Goal: Task Accomplishment & Management: Use online tool/utility

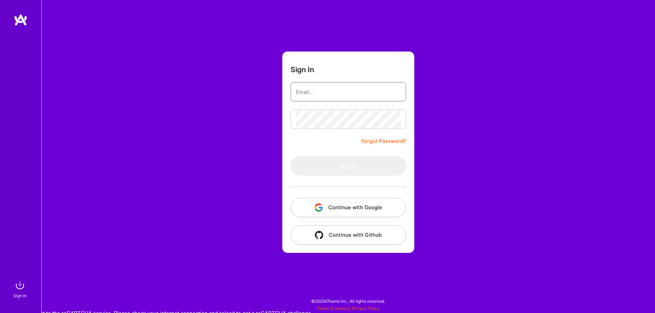
type input "[EMAIL_ADDRESS][DOMAIN_NAME]"
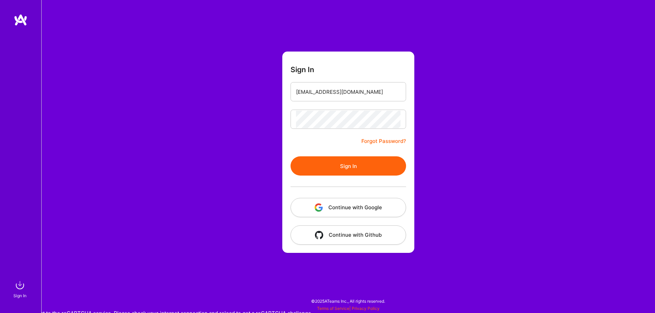
click at [355, 168] on button "Sign In" at bounding box center [347, 165] width 115 height 19
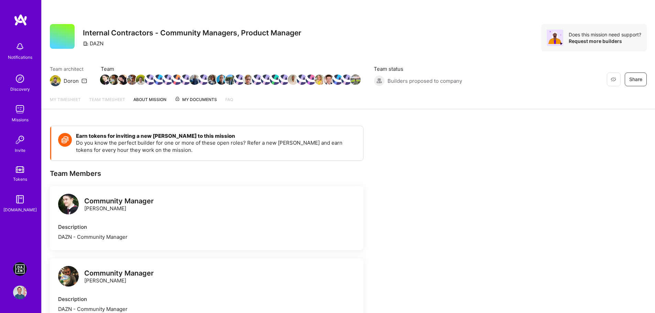
click at [27, 271] on link "DAZN: Event Moderators for Israel Based Team" at bounding box center [19, 269] width 17 height 14
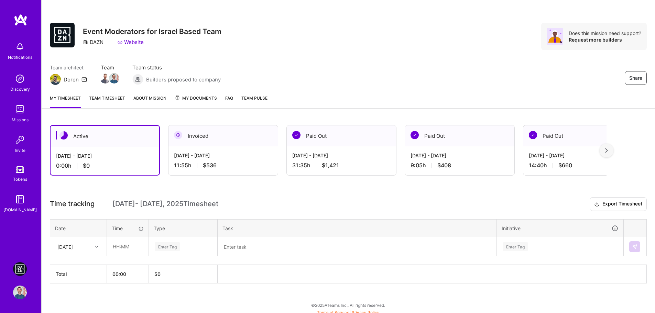
click at [73, 247] on div "[DATE]" at bounding box center [64, 246] width 15 height 7
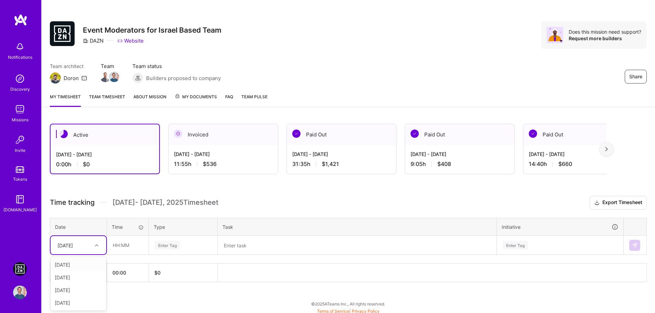
scroll to position [3, 0]
click at [73, 304] on div "[DATE]" at bounding box center [79, 302] width 56 height 13
click at [116, 244] on input "text" at bounding box center [127, 245] width 41 height 18
type input "02:30"
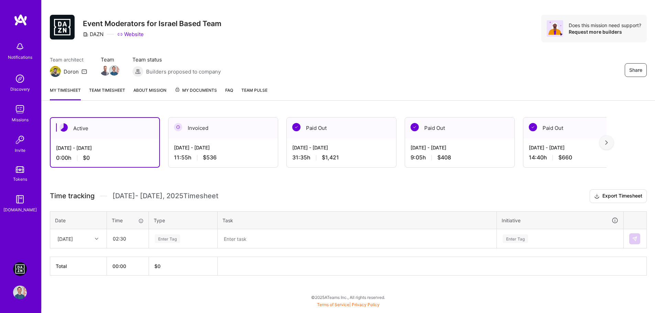
click at [170, 245] on div "Enter Tag" at bounding box center [183, 239] width 68 height 18
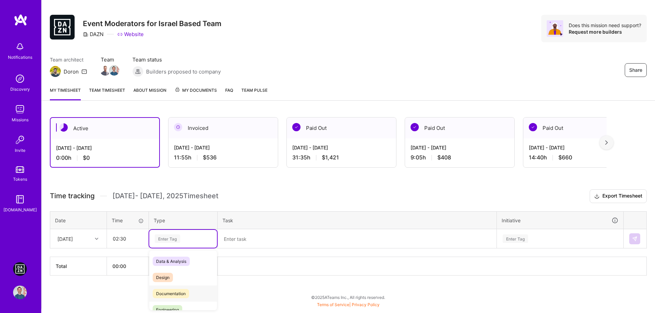
click at [176, 298] on div "Documentation" at bounding box center [183, 294] width 68 height 16
click at [255, 241] on textarea at bounding box center [356, 239] width 277 height 18
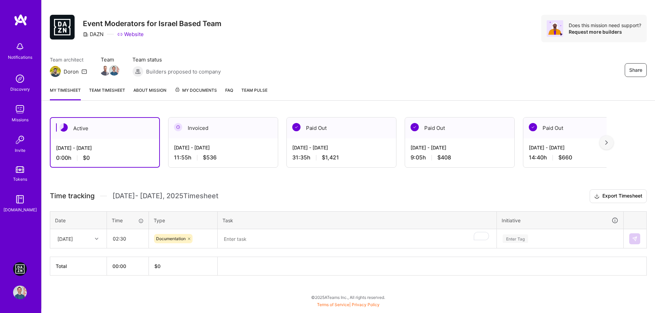
drag, startPoint x: 272, startPoint y: 237, endPoint x: 277, endPoint y: 235, distance: 6.0
click at [272, 236] on textarea "To enrich screen reader interactions, please activate Accessibility in Grammarl…" at bounding box center [356, 239] width 277 height 18
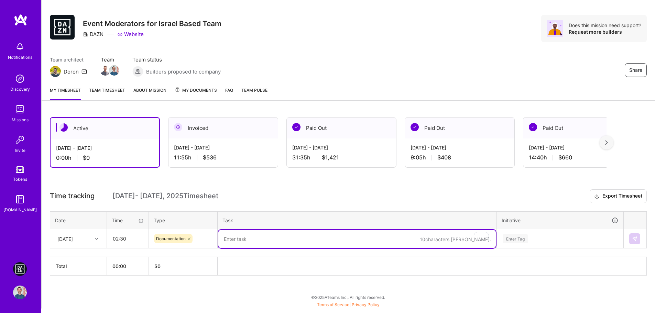
paste textarea "Fanzone - [GEOGRAPHIC_DATA] - DAZN ONLY [GEOGRAPHIC_DATA] - ZONA SERIE B - MD1 …"
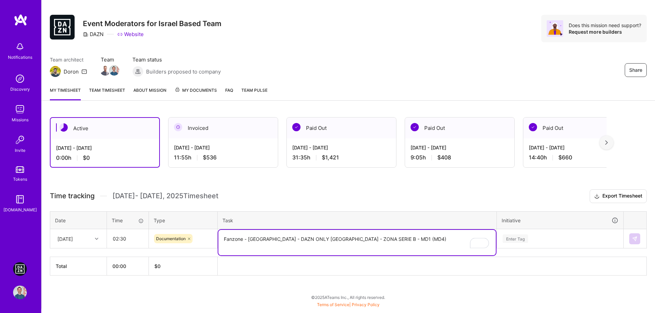
drag, startPoint x: 310, startPoint y: 238, endPoint x: 211, endPoint y: 236, distance: 98.7
click at [211, 236] on tr "[DATE] 02:30 Documentation Fanzone - [GEOGRAPHIC_DATA] - DAZN ONLY [GEOGRAPHIC_…" at bounding box center [348, 238] width 596 height 19
click at [340, 239] on textarea "ZONA SERIE B - MD1 (MD4)" at bounding box center [356, 242] width 277 height 25
click at [346, 239] on textarea "ZONA SERIE B - MD1 (MD4) and" at bounding box center [356, 242] width 277 height 25
paste textarea "Kawasaki Frontale v [GEOGRAPHIC_DATA]"
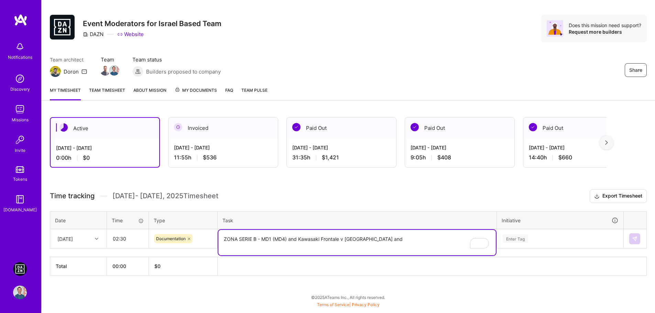
click at [384, 238] on textarea "ZONA SERIE B - MD1 (MD4) and Kawasaki Frontale v [GEOGRAPHIC_DATA] and" at bounding box center [356, 242] width 277 height 25
paste textarea "Cerezo Osaka v Kashiwa Reysol"
type textarea "ZONA SERIE B - MD1 (MD4) and Kawasaki Frontale v [GEOGRAPHIC_DATA] and Cerezo O…"
click at [477, 192] on h3 "Time tracking [DATE] - [DATE] Timesheet Export Timesheet" at bounding box center [348, 196] width 597 height 14
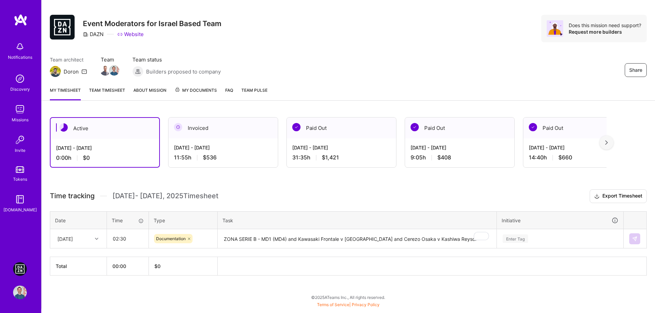
click at [545, 240] on div "Enter Tag" at bounding box center [560, 239] width 126 height 18
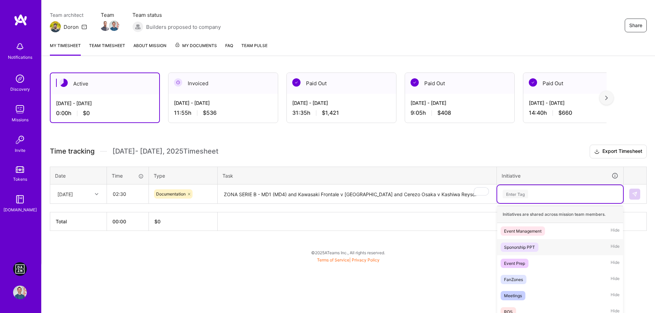
scroll to position [61, 0]
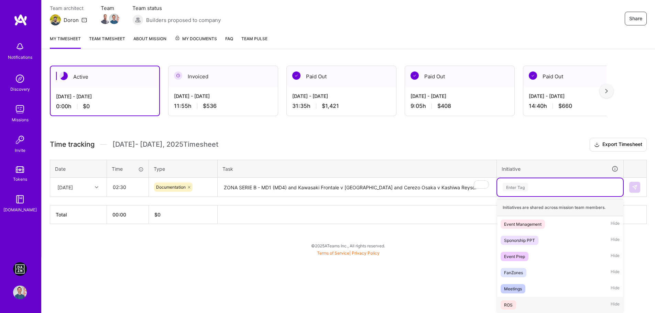
click at [520, 303] on div "ROS Hide" at bounding box center [560, 305] width 126 height 16
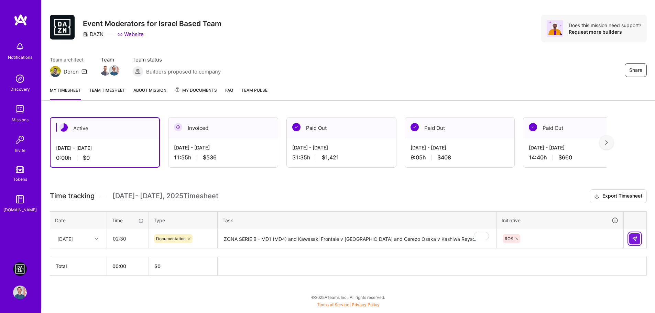
click at [637, 239] on img at bounding box center [634, 238] width 5 height 5
